Goal: Find specific page/section: Find specific page/section

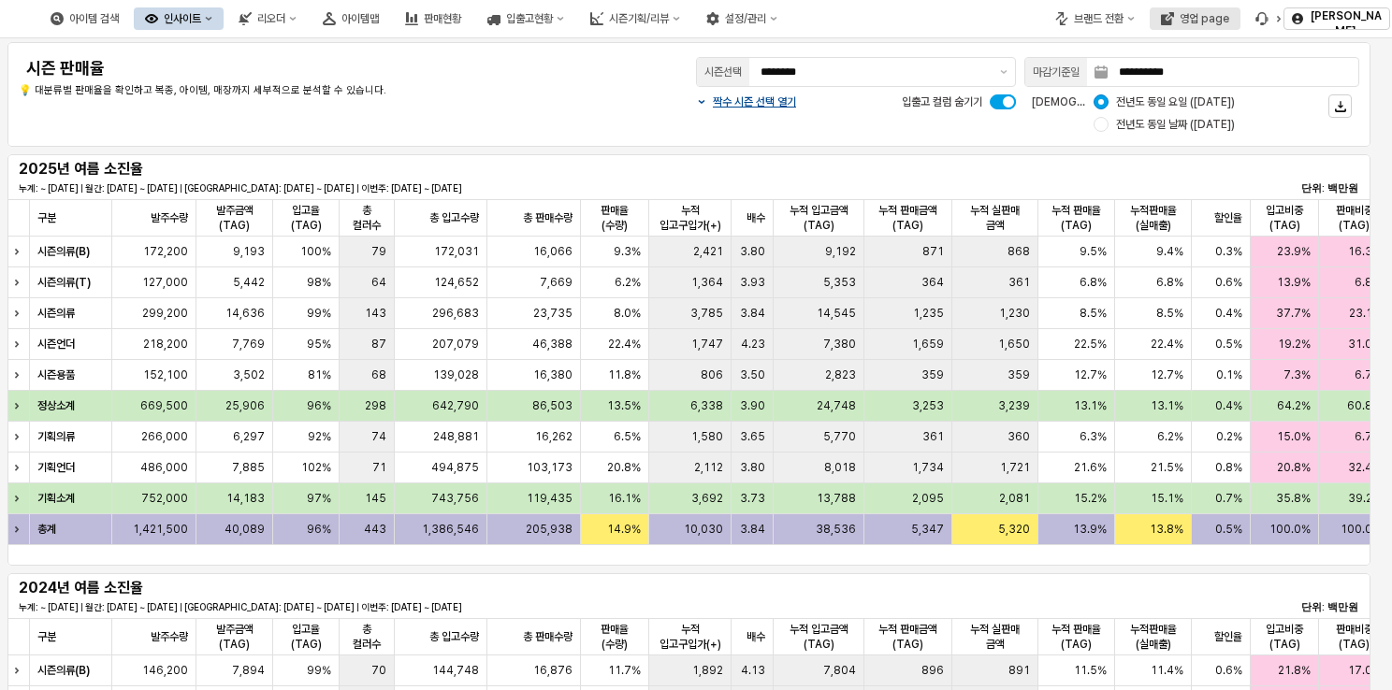
click at [1208, 19] on div "영업 page" at bounding box center [1204, 18] width 50 height 13
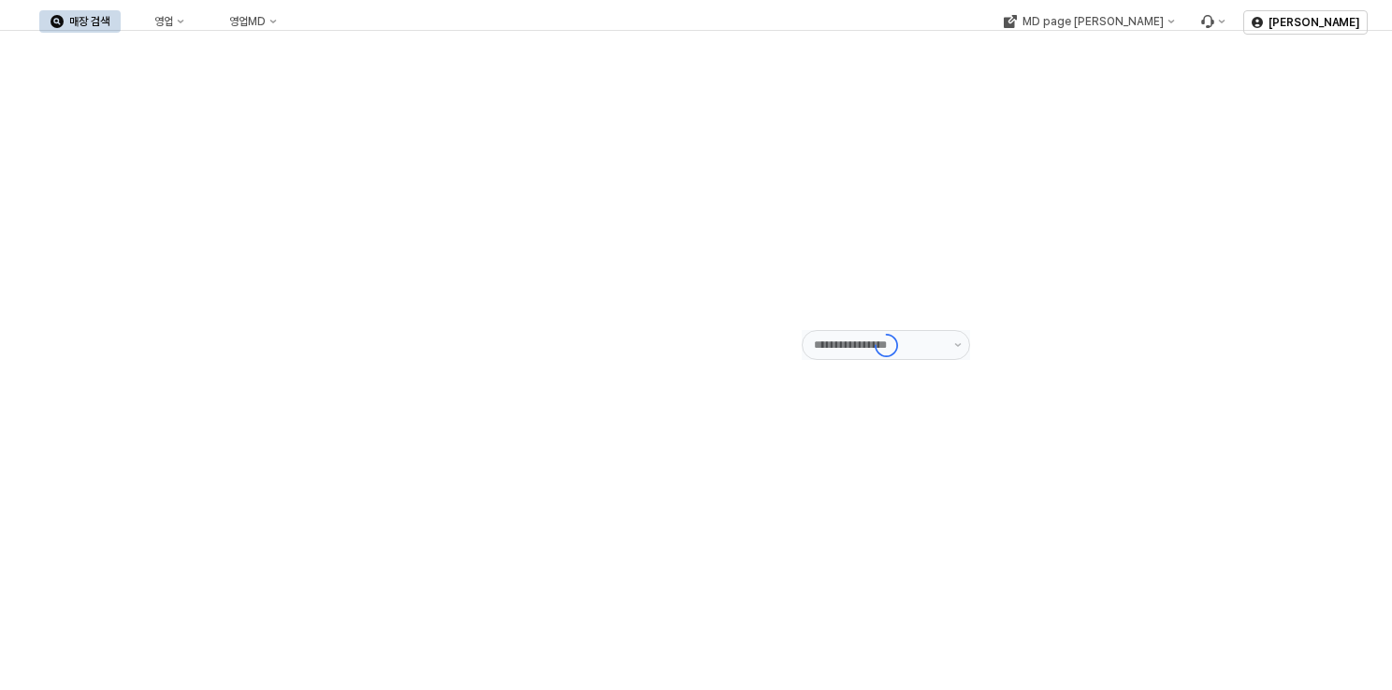
type input "******"
click at [151, 18] on button "영업" at bounding box center [159, 21] width 71 height 22
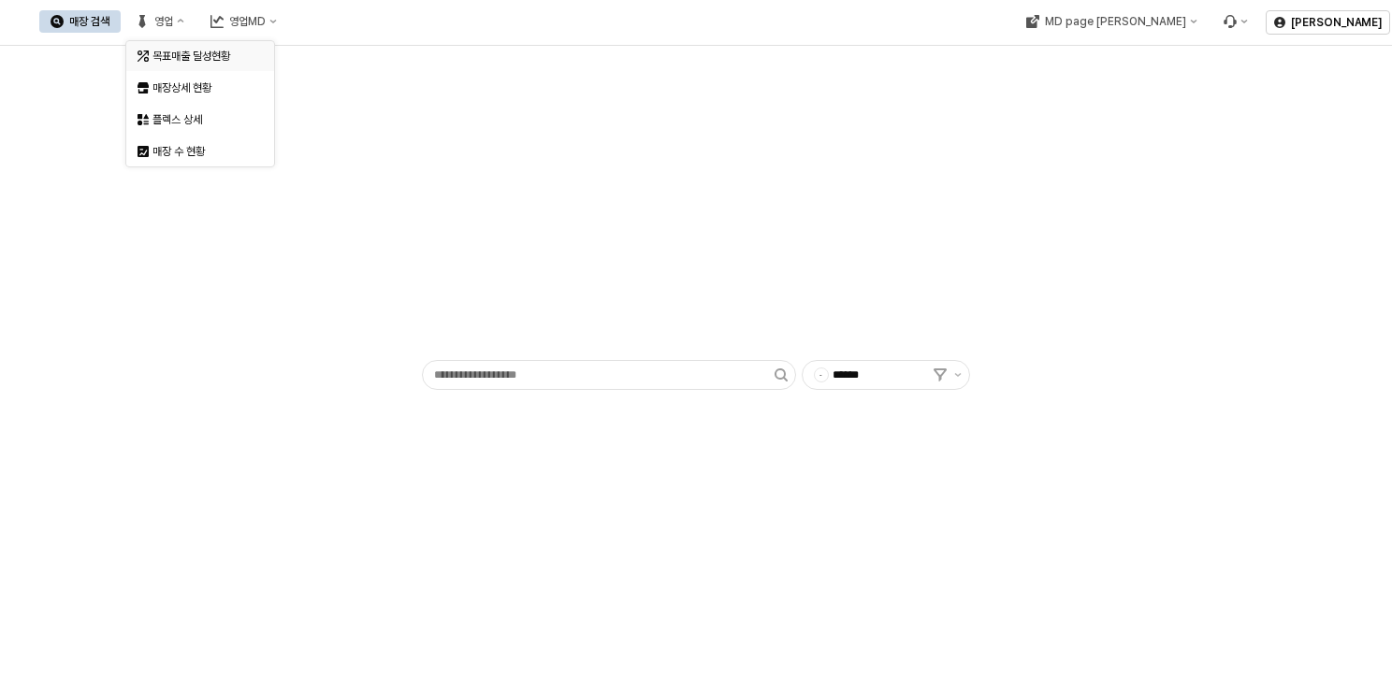
click at [173, 55] on div "목표매출 달성현황" at bounding box center [201, 56] width 99 height 15
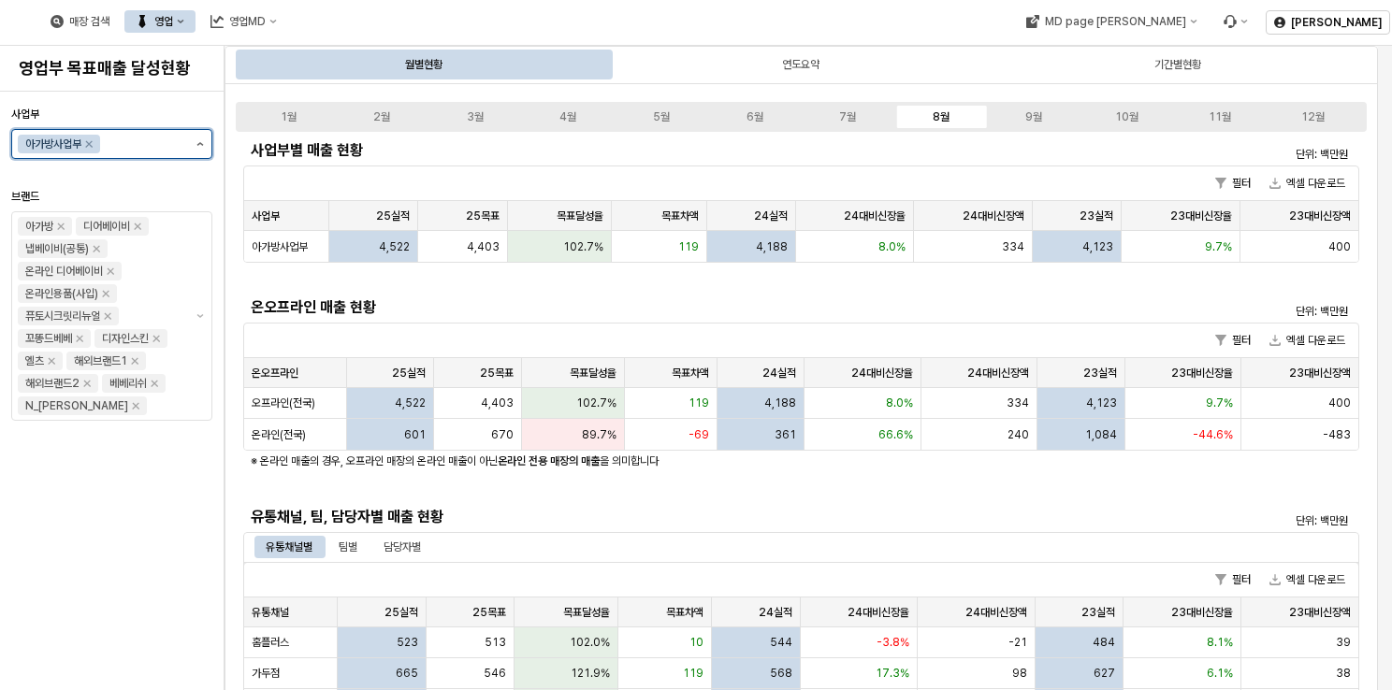
click at [193, 148] on button "제안 사항 표시" at bounding box center [200, 144] width 22 height 28
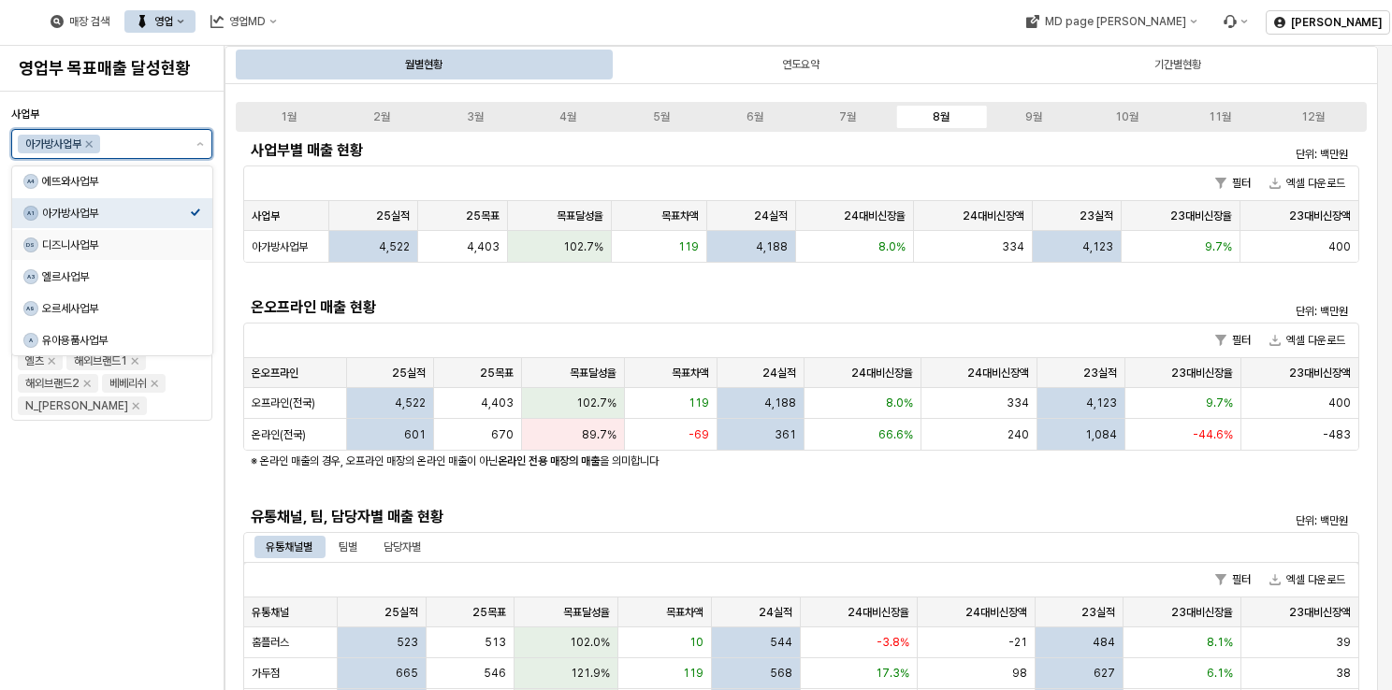
click at [125, 239] on div "디즈니사업부" at bounding box center [116, 245] width 148 height 15
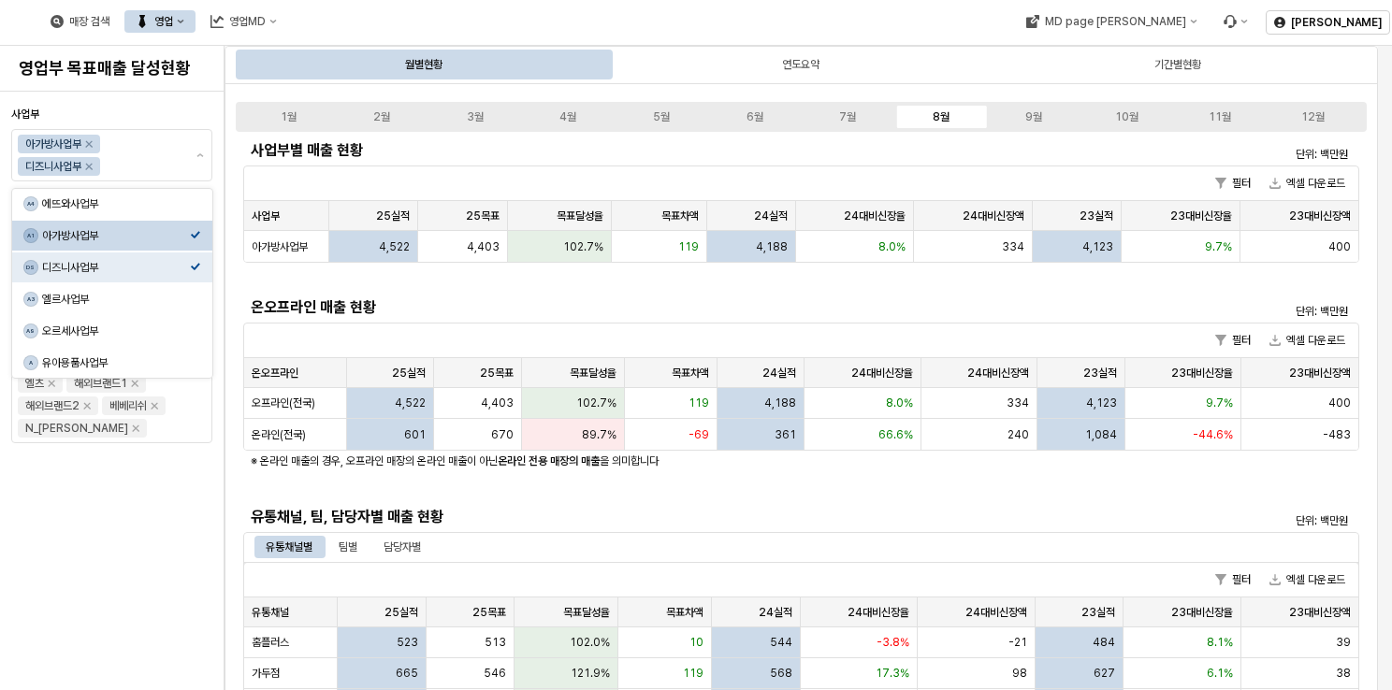
click at [580, 305] on h5 "온오프라인 매출 현황" at bounding box center [662, 307] width 822 height 19
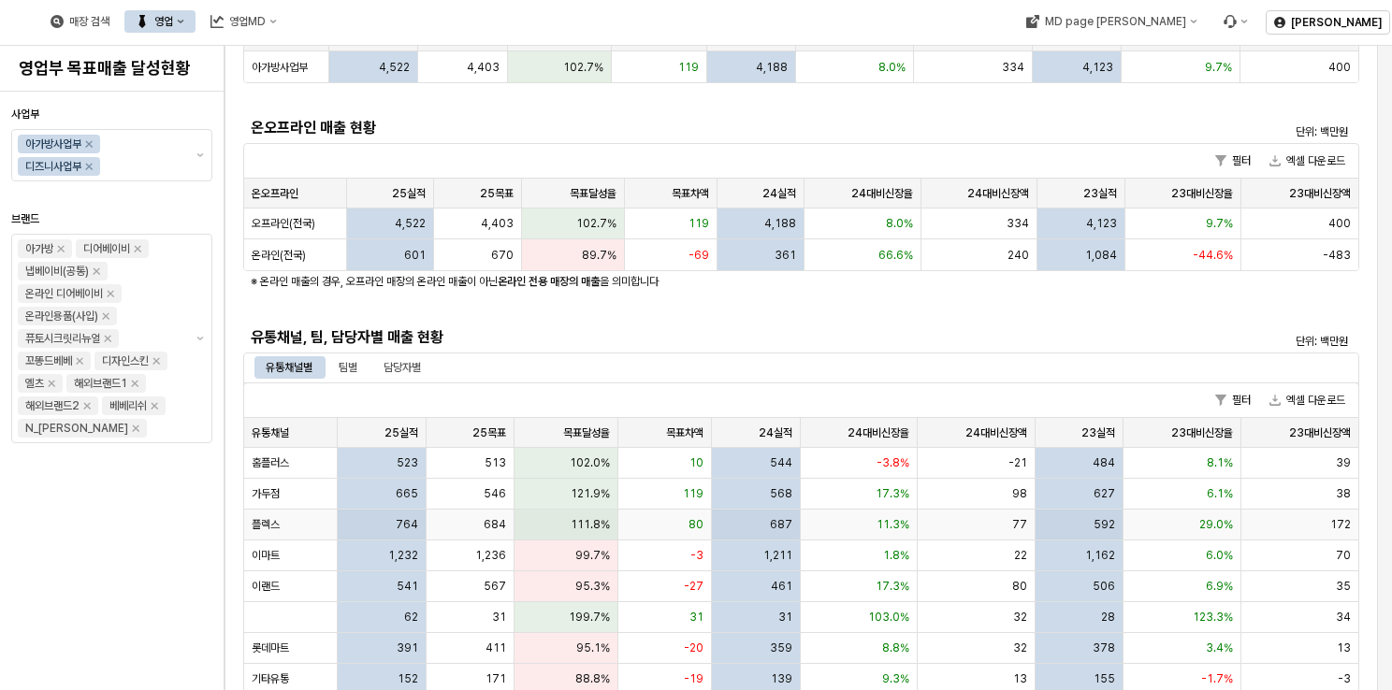
scroll to position [468, 0]
